Goal: Find specific page/section: Find specific page/section

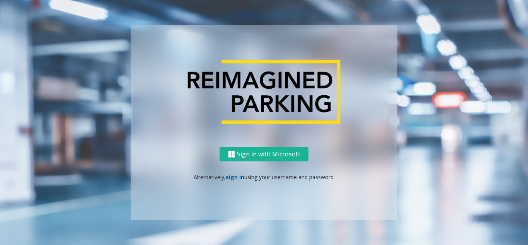
click at [232, 177] on link "sign in" at bounding box center [235, 176] width 19 height 7
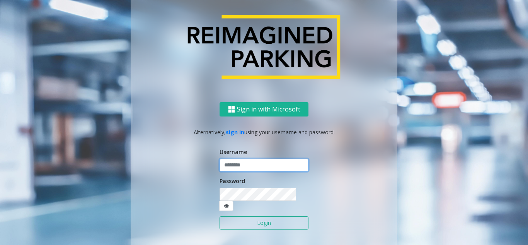
click at [225, 167] on input "text" at bounding box center [264, 165] width 89 height 13
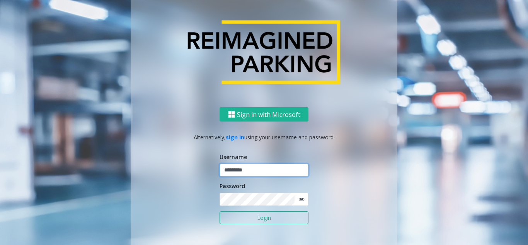
type input "*********"
click at [220, 211] on button "Login" at bounding box center [264, 217] width 89 height 13
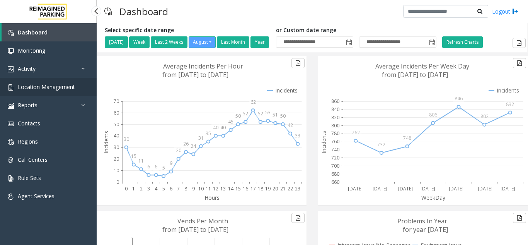
click at [53, 88] on span "Location Management" at bounding box center [46, 86] width 57 height 7
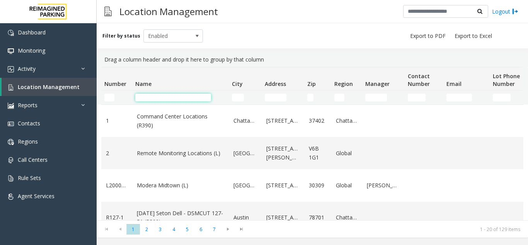
click at [157, 99] on input "Name Filter" at bounding box center [173, 98] width 76 height 8
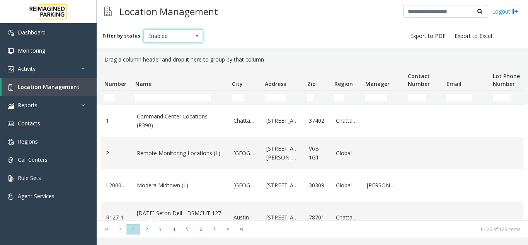
click at [178, 36] on span "Enabled" at bounding box center [167, 36] width 47 height 12
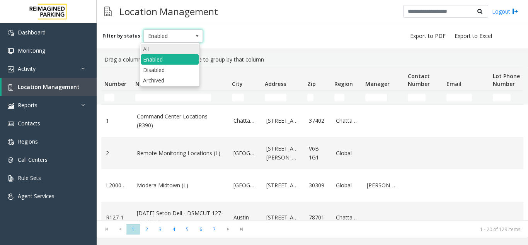
click at [163, 50] on li "All" at bounding box center [170, 49] width 58 height 10
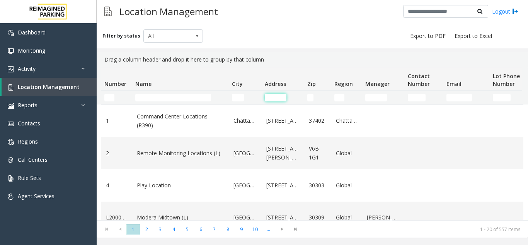
click at [272, 99] on input "Address Filter" at bounding box center [276, 98] width 22 height 8
click at [158, 98] on input "Name Filter" at bounding box center [173, 98] width 76 height 8
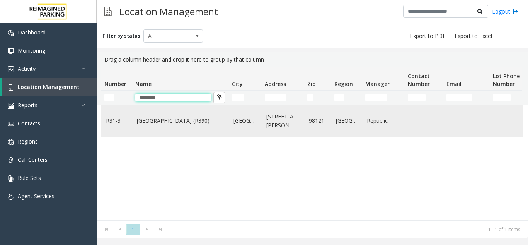
type input "********"
click at [166, 120] on link "[GEOGRAPHIC_DATA] (R390)" at bounding box center [180, 120] width 87 height 9
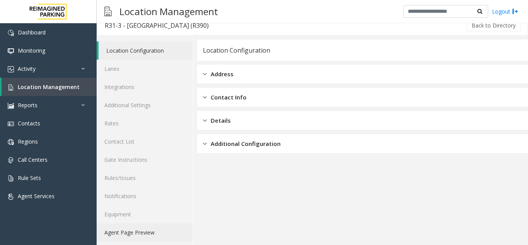
scroll to position [10, 0]
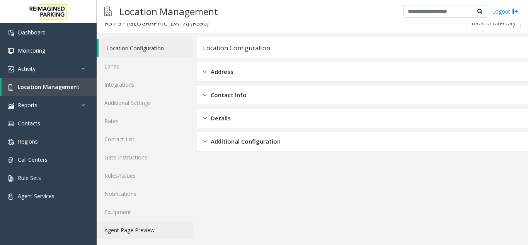
click at [133, 229] on link "Agent Page Preview" at bounding box center [145, 230] width 96 height 18
